Goal: Task Accomplishment & Management: Complete application form

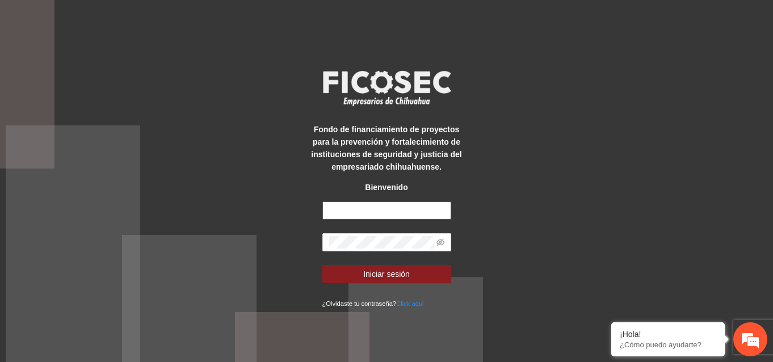
click at [401, 211] on input "text" at bounding box center [386, 210] width 129 height 18
type input "**********"
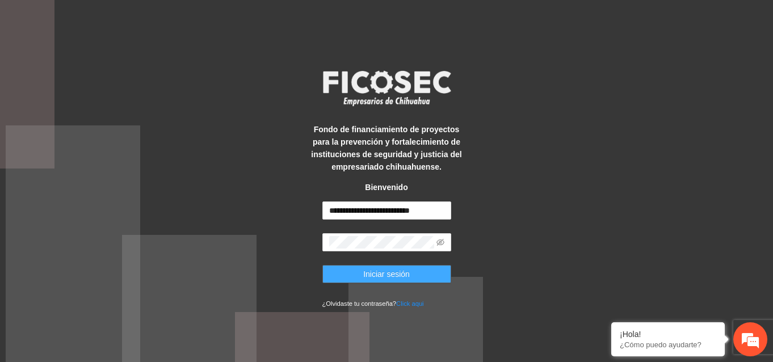
click at [390, 272] on span "Iniciar sesión" at bounding box center [386, 274] width 47 height 12
click at [425, 276] on button "Iniciar sesión" at bounding box center [386, 274] width 129 height 18
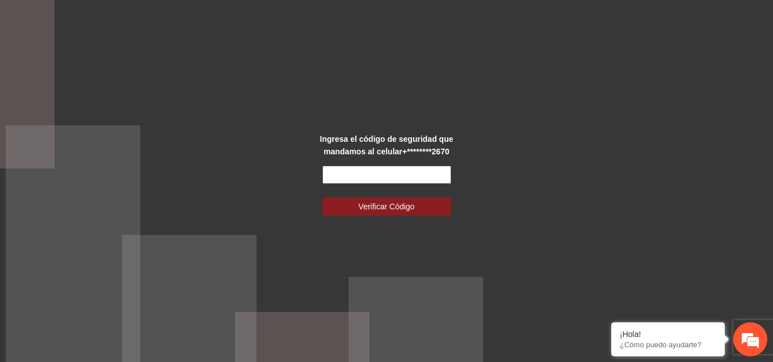
click at [389, 180] on input "text" at bounding box center [386, 175] width 129 height 18
type input "******"
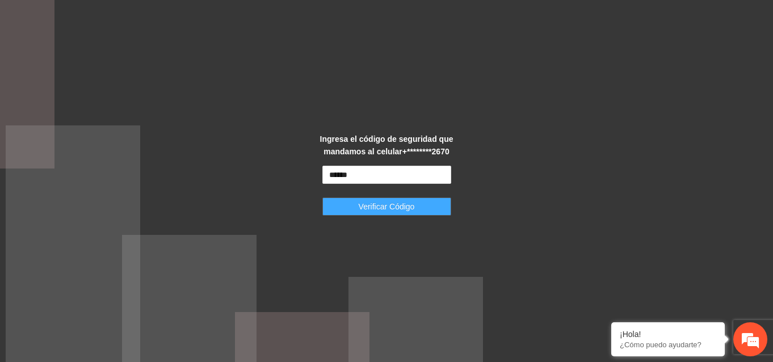
click at [392, 212] on span "Verificar Código" at bounding box center [387, 206] width 56 height 12
click at [381, 207] on span "Verificar Código" at bounding box center [387, 206] width 56 height 12
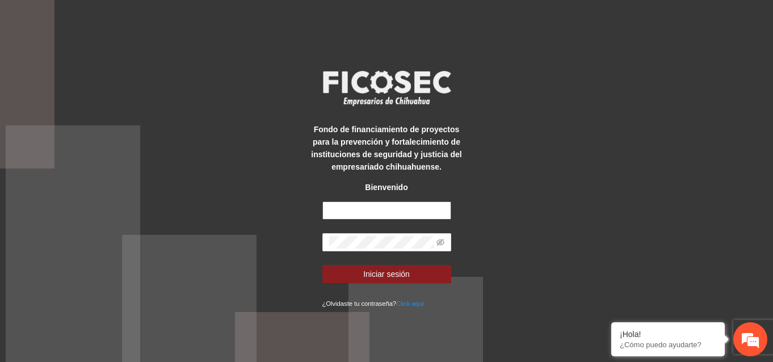
click at [371, 208] on input "text" at bounding box center [386, 210] width 129 height 18
type input "**********"
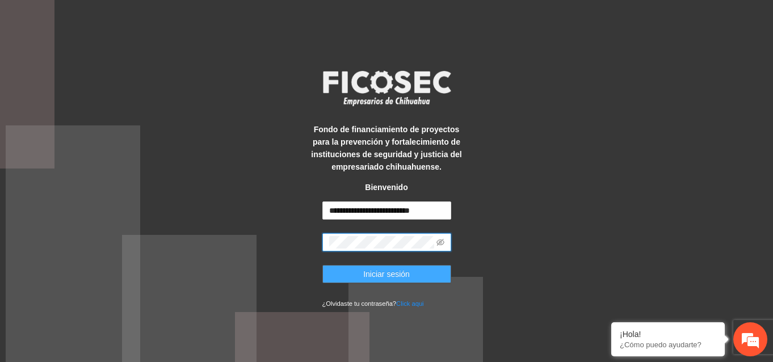
click at [383, 272] on span "Iniciar sesión" at bounding box center [386, 274] width 47 height 12
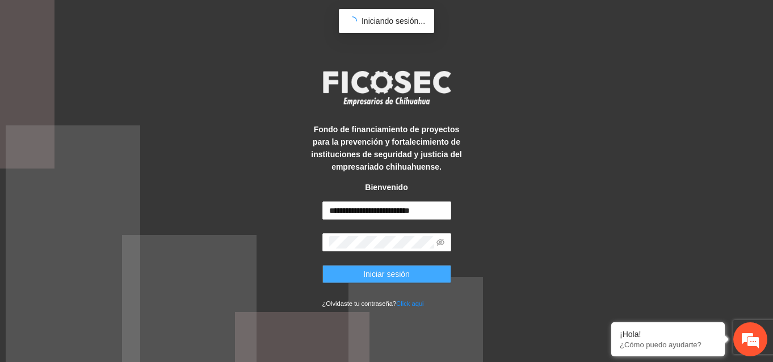
click at [383, 272] on span "Iniciar sesión" at bounding box center [386, 274] width 47 height 12
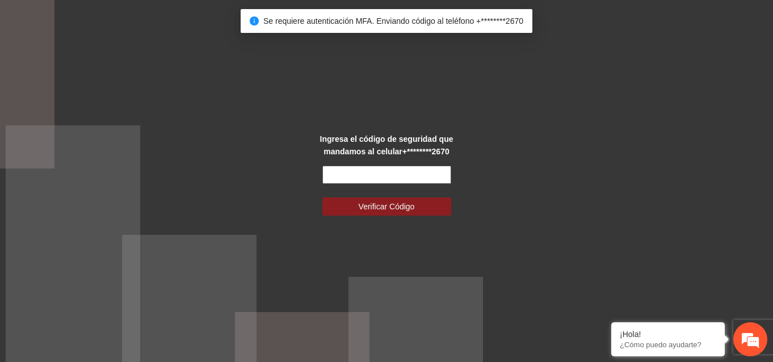
click at [362, 171] on input "text" at bounding box center [386, 175] width 129 height 18
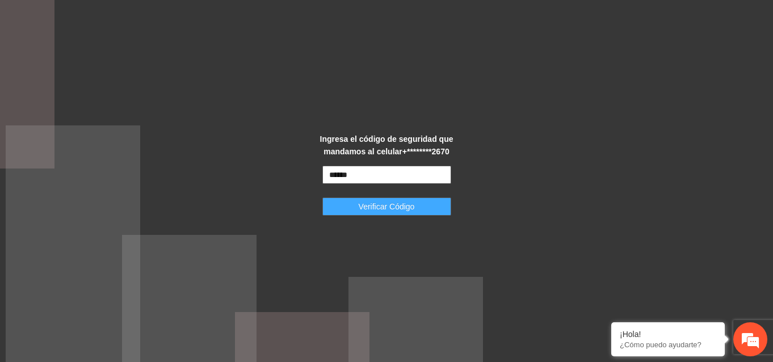
type input "******"
click at [376, 205] on span "Verificar Código" at bounding box center [387, 206] width 56 height 12
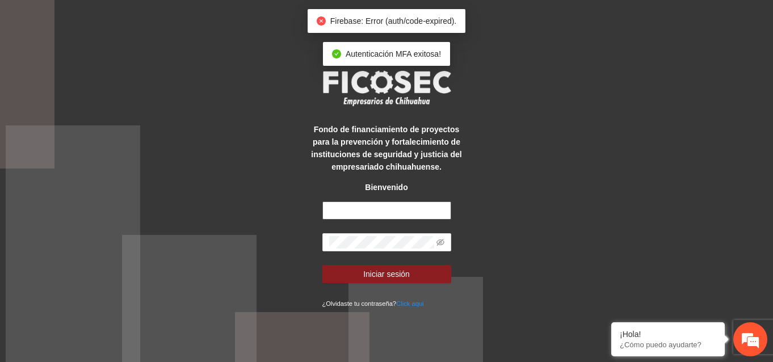
click at [376, 205] on input "text" at bounding box center [386, 210] width 129 height 18
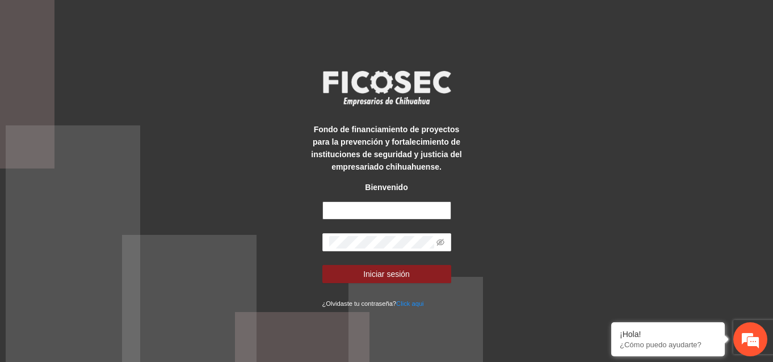
type input "**********"
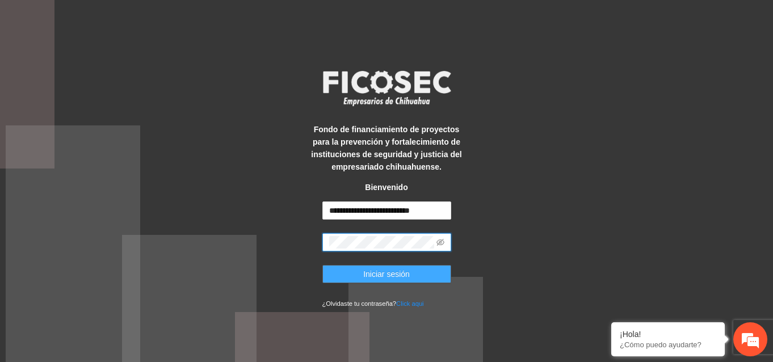
click at [383, 271] on span "Iniciar sesión" at bounding box center [386, 274] width 47 height 12
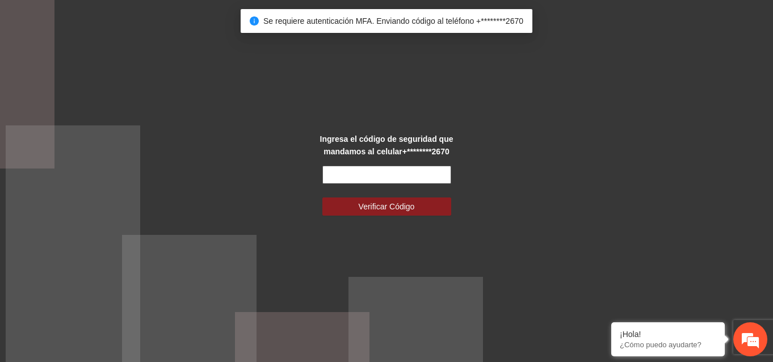
click at [374, 174] on input "text" at bounding box center [386, 175] width 129 height 18
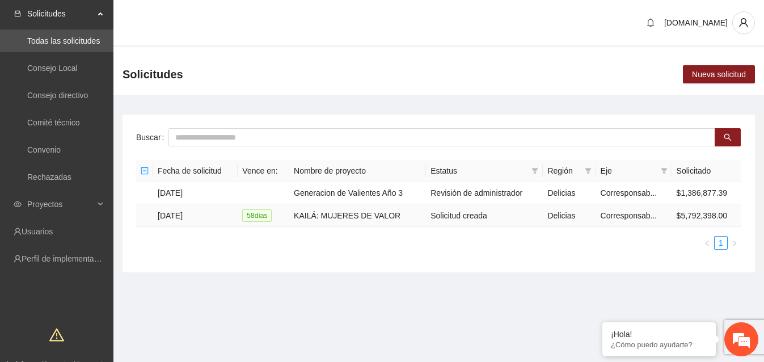
click at [386, 212] on td "KAILÁ: MUJERES DE VALOR" at bounding box center [357, 215] width 137 height 23
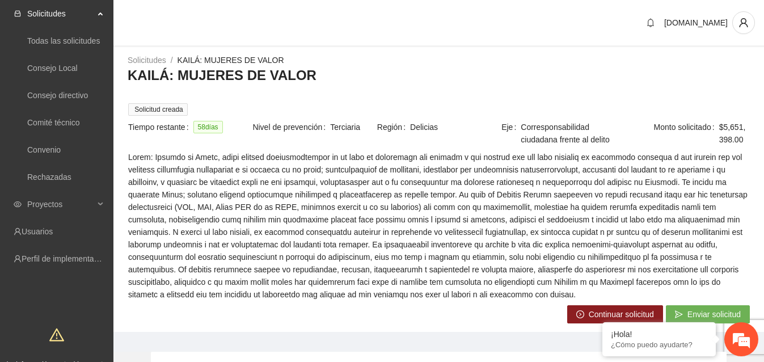
click at [585, 315] on button "Continuar solicitud" at bounding box center [616, 314] width 96 height 18
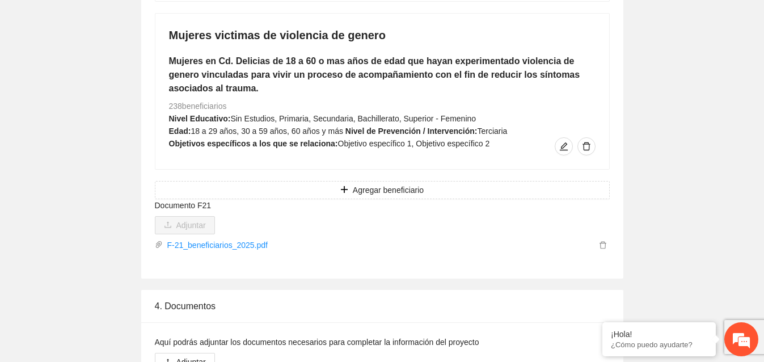
scroll to position [2151, 0]
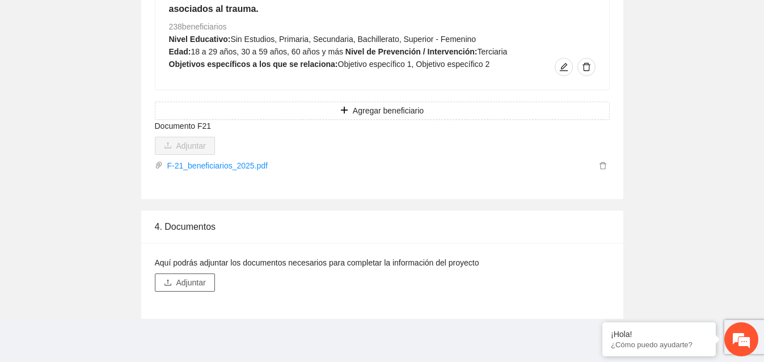
click at [186, 278] on span "Adjuntar" at bounding box center [192, 282] width 30 height 12
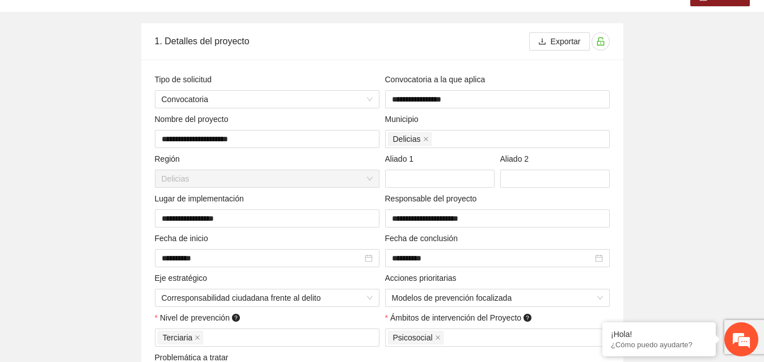
scroll to position [0, 0]
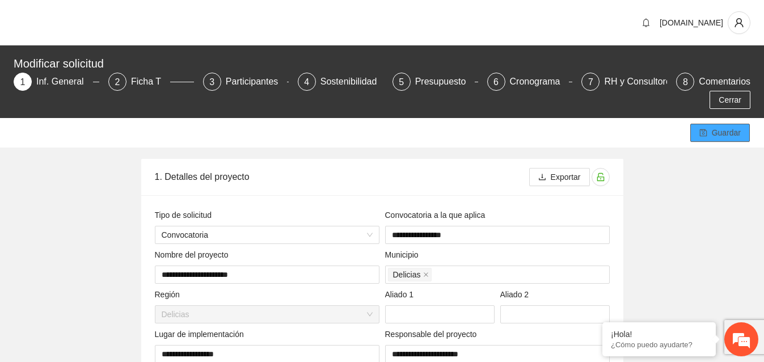
click at [725, 139] on button "Guardar" at bounding box center [721, 133] width 60 height 18
click at [733, 129] on span "Guardar" at bounding box center [726, 133] width 29 height 12
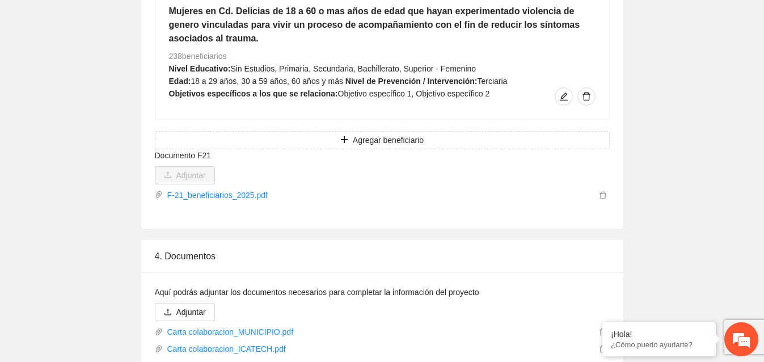
scroll to position [2185, 0]
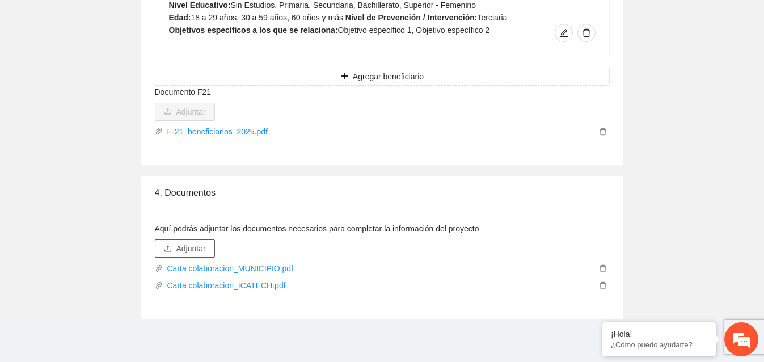
click at [195, 247] on span "Adjuntar" at bounding box center [192, 248] width 30 height 12
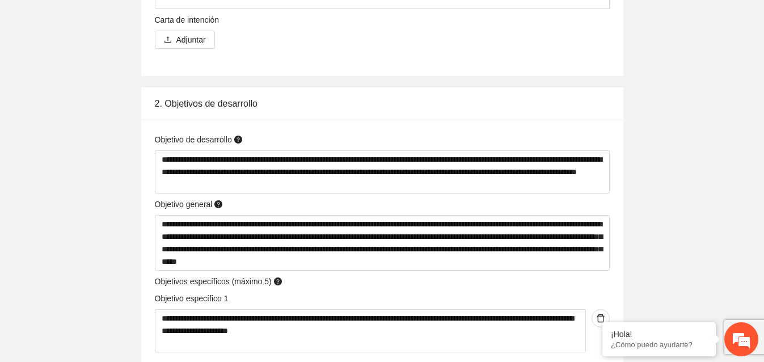
scroll to position [0, 0]
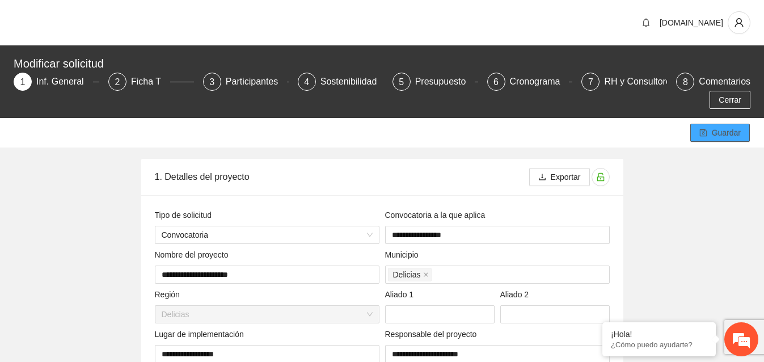
click at [719, 131] on span "Guardar" at bounding box center [726, 133] width 29 height 12
click at [722, 129] on span "Guardar" at bounding box center [726, 133] width 29 height 12
click at [737, 23] on icon "user" at bounding box center [739, 23] width 10 height 10
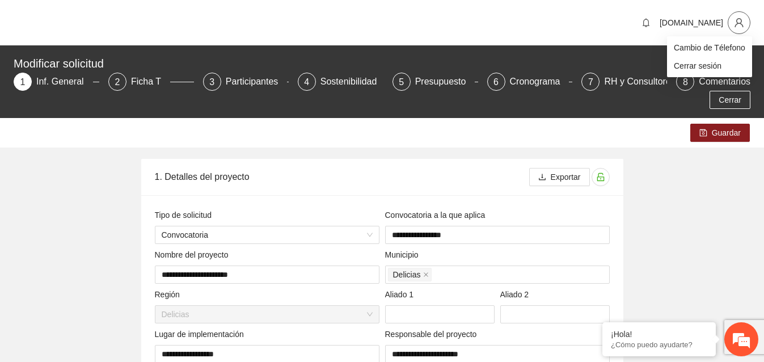
click at [737, 23] on icon "user" at bounding box center [739, 23] width 10 height 10
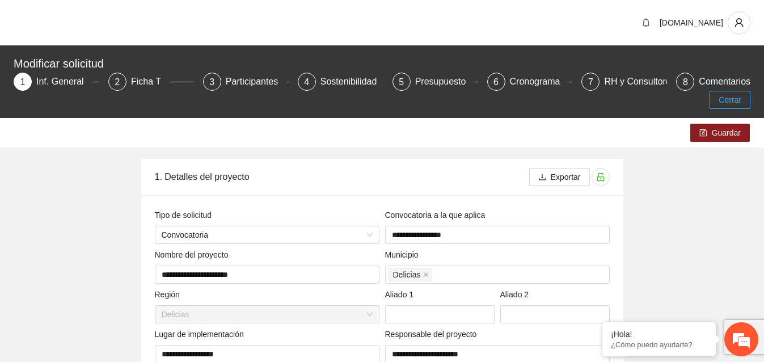
click at [736, 100] on span "Cerrar" at bounding box center [730, 100] width 23 height 12
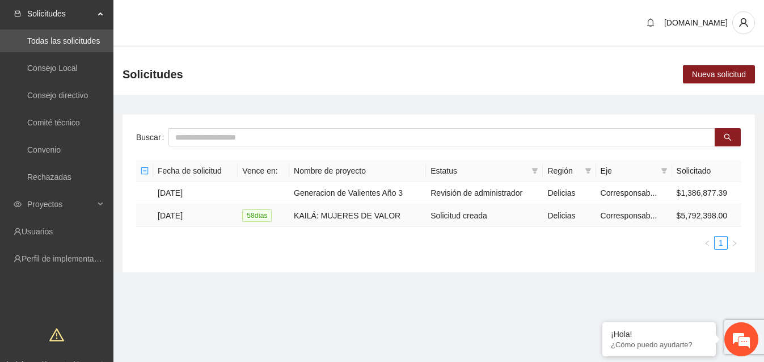
click at [471, 215] on td "Solicitud creada" at bounding box center [484, 215] width 117 height 23
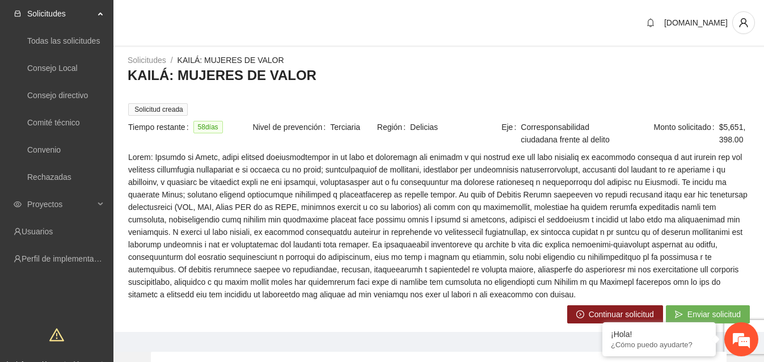
click at [620, 310] on span "Continuar solicitud" at bounding box center [621, 314] width 65 height 12
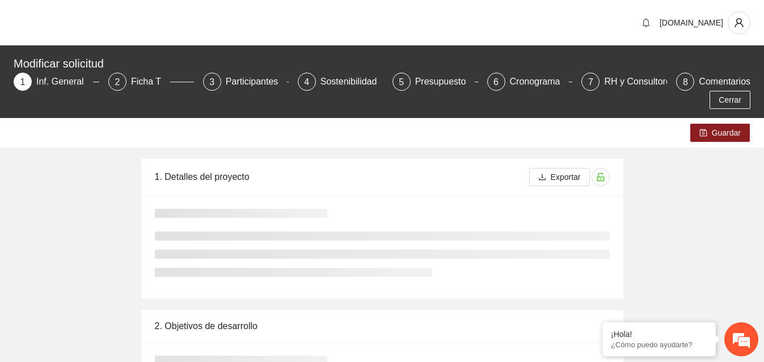
click at [609, 313] on div "2. Objetivos de desarrollo" at bounding box center [382, 326] width 455 height 32
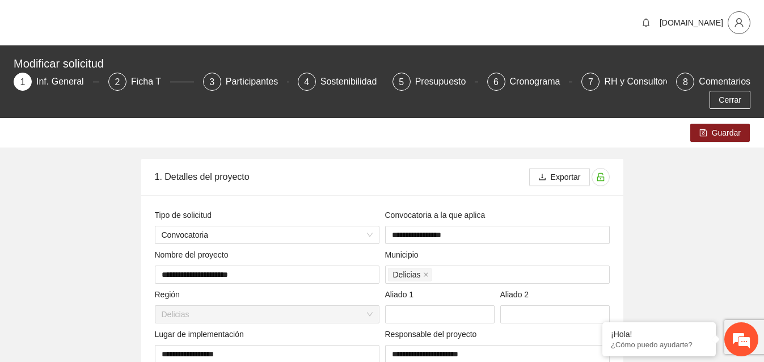
click at [740, 19] on icon "user" at bounding box center [739, 23] width 10 height 10
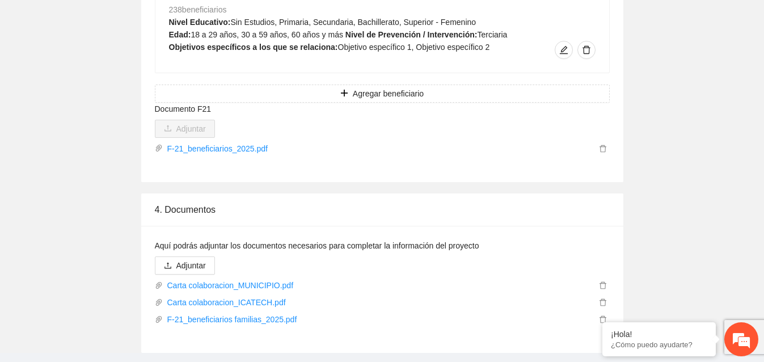
scroll to position [2202, 0]
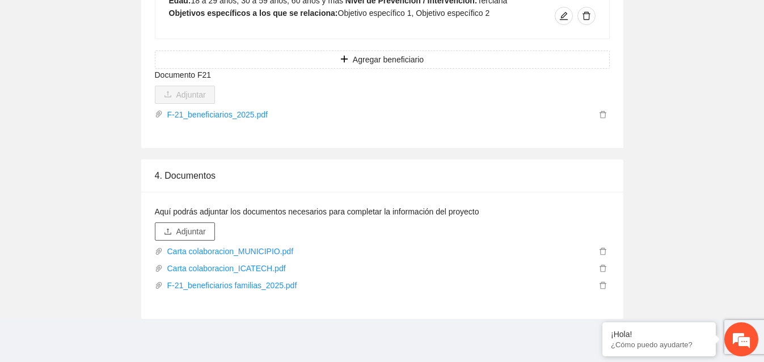
click at [189, 229] on span "Adjuntar" at bounding box center [192, 231] width 30 height 12
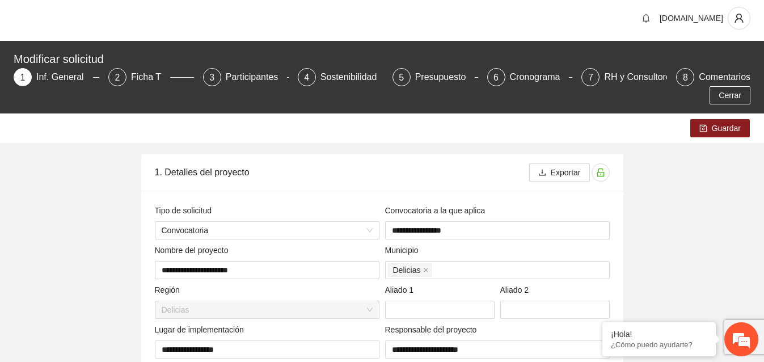
scroll to position [0, 0]
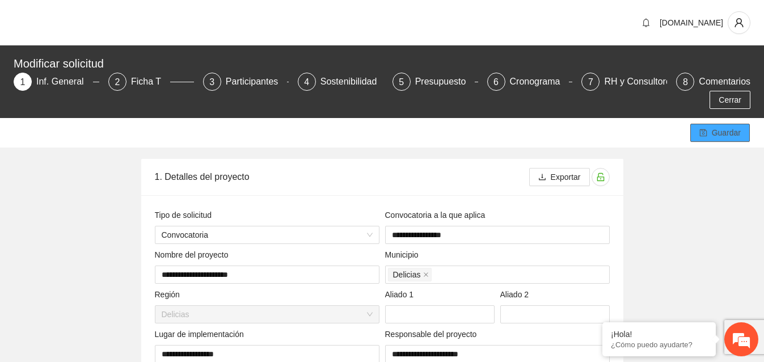
click at [729, 133] on span "Guardar" at bounding box center [726, 133] width 29 height 12
